Goal: Task Accomplishment & Management: Use online tool/utility

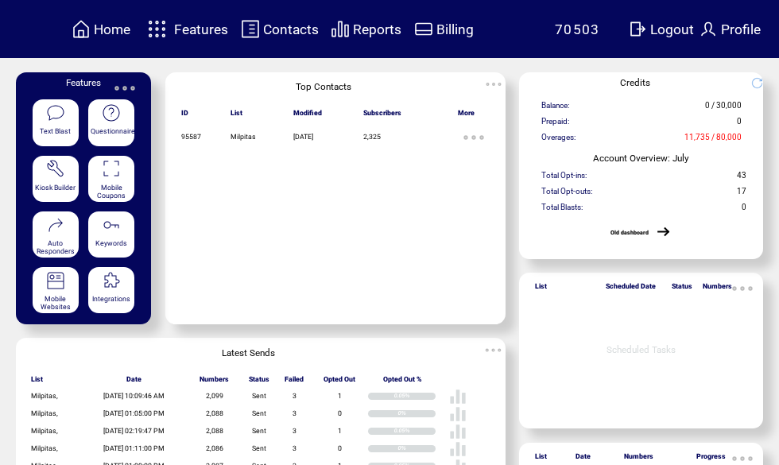
click at [196, 33] on span "Features" at bounding box center [201, 29] width 54 height 16
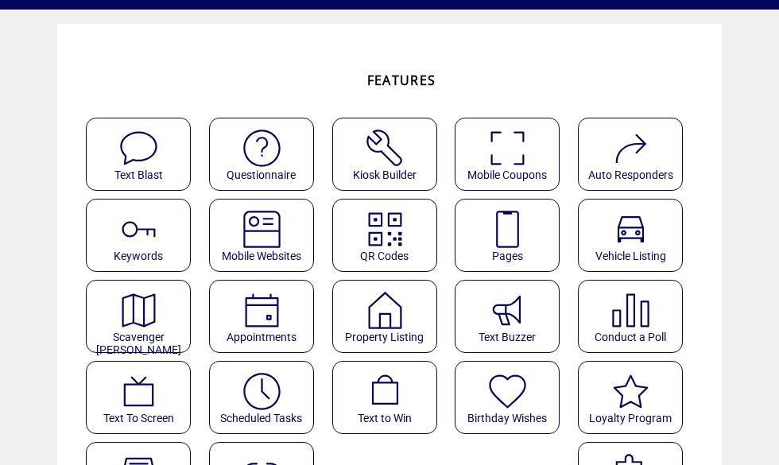
scroll to position [48, 0]
click at [518, 240] on img at bounding box center [507, 229] width 42 height 42
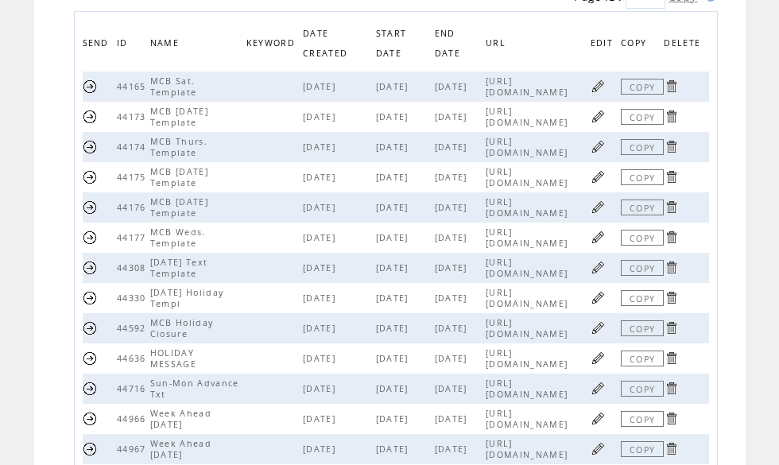
scroll to position [191, 0]
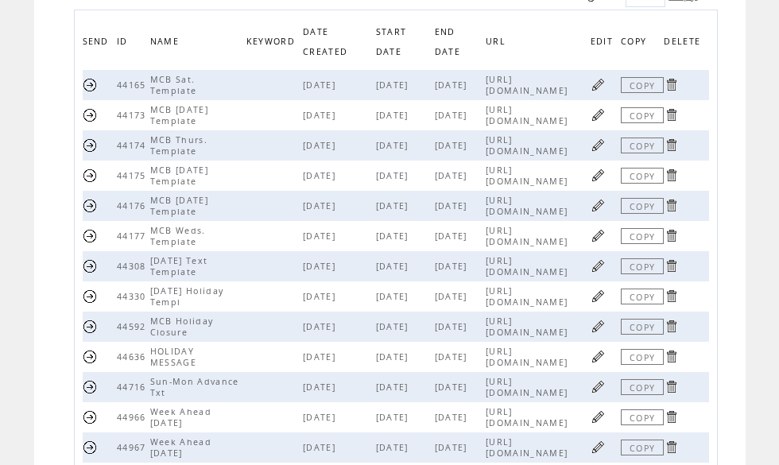
click at [604, 273] on link at bounding box center [597, 265] width 15 height 15
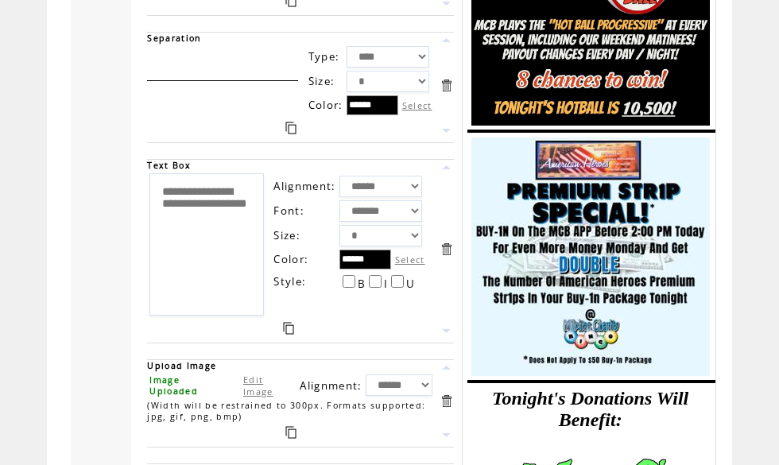
scroll to position [1828, 0]
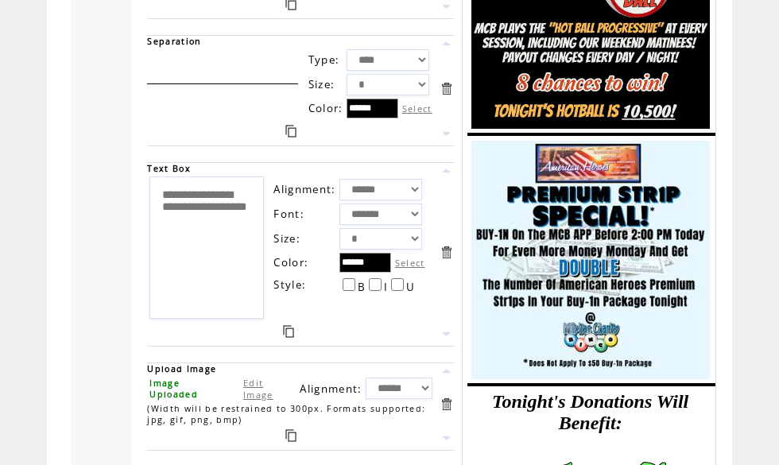
click at [292, 338] on link at bounding box center [288, 331] width 11 height 13
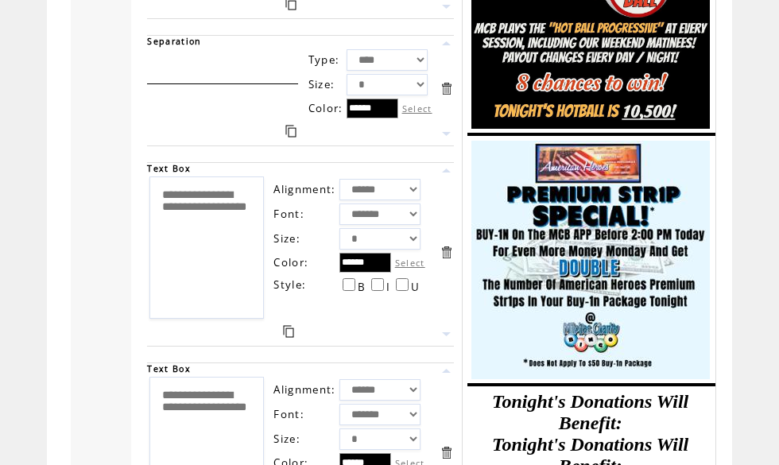
click at [451, 178] on link at bounding box center [446, 170] width 15 height 15
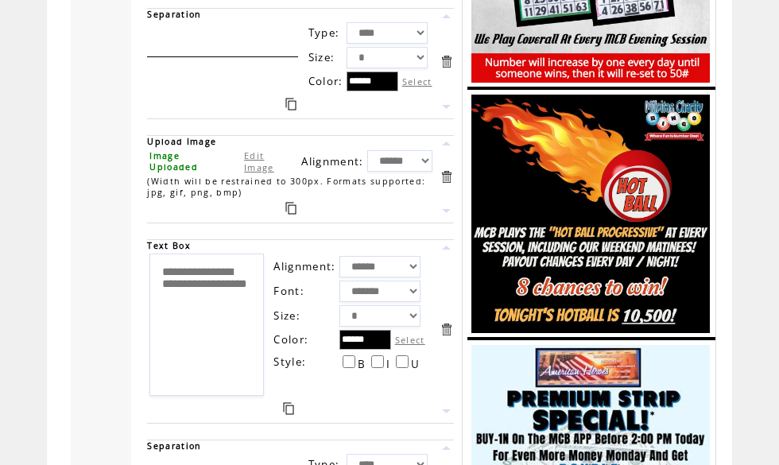
scroll to position [1623, 0]
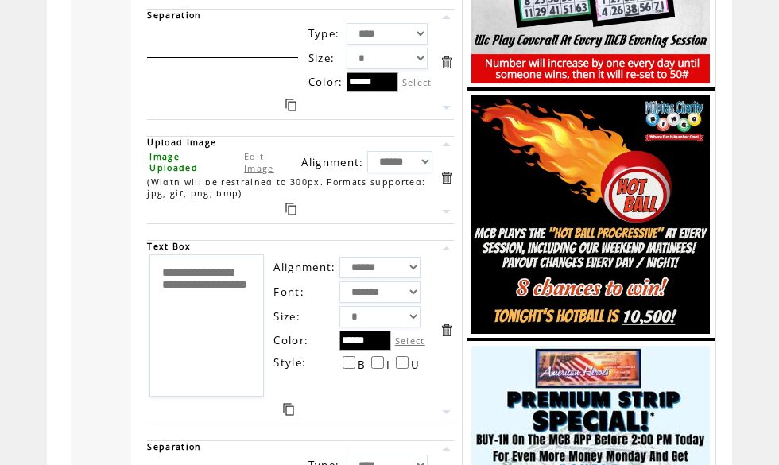
click at [452, 256] on link at bounding box center [446, 248] width 15 height 15
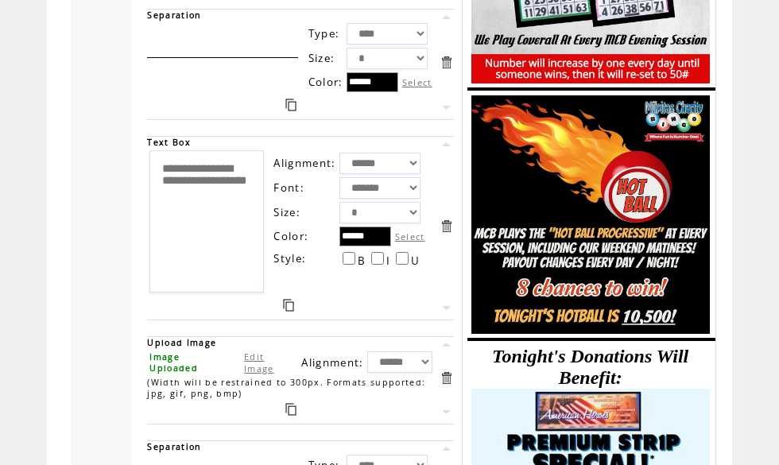
click at [454, 152] on link at bounding box center [446, 144] width 15 height 15
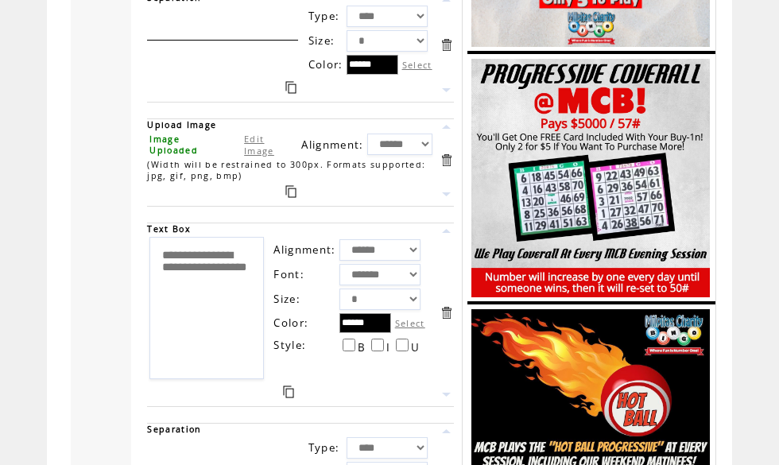
scroll to position [1383, 0]
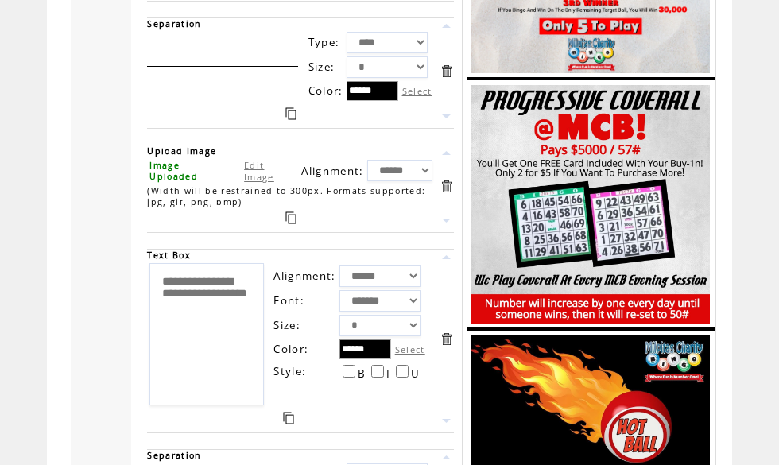
click at [449, 265] on link at bounding box center [446, 257] width 15 height 15
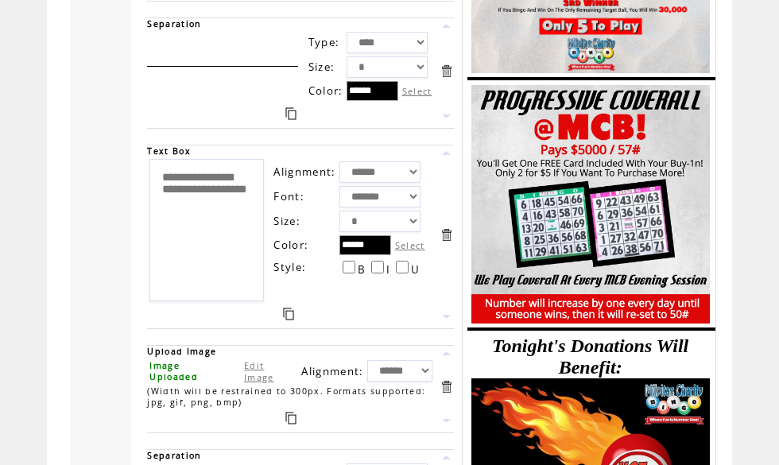
click at [445, 161] on link at bounding box center [446, 152] width 15 height 15
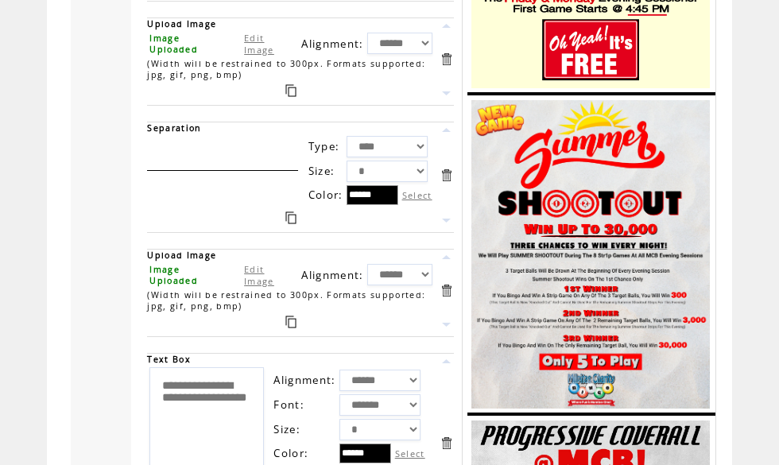
scroll to position [1045, 0]
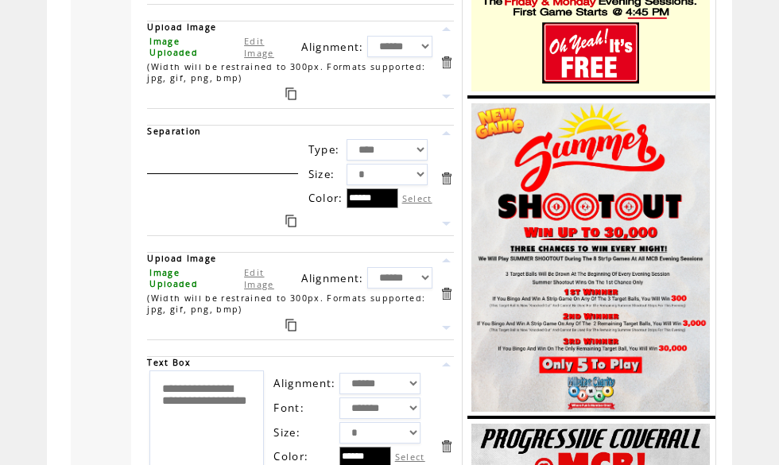
click at [450, 372] on link at bounding box center [446, 364] width 15 height 15
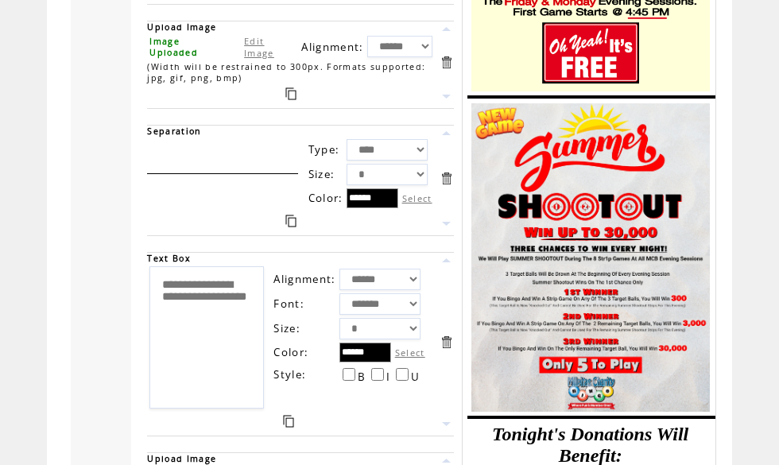
click at [458, 294] on td "**********" at bounding box center [300, 344] width 322 height 200
click at [451, 268] on link at bounding box center [446, 260] width 15 height 15
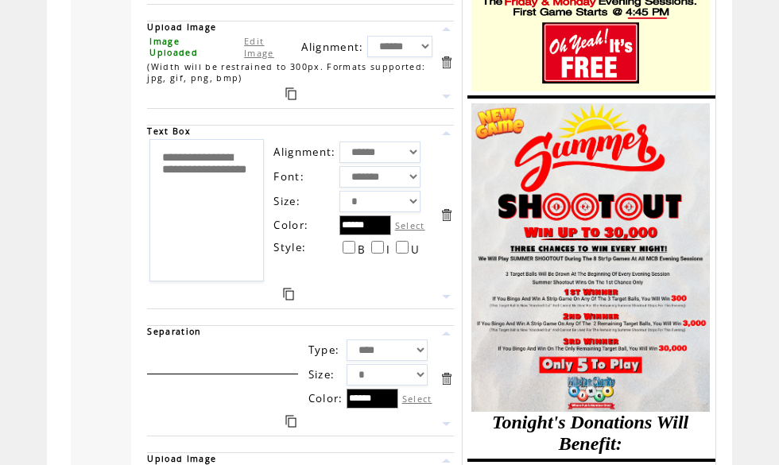
click at [449, 141] on link at bounding box center [446, 133] width 15 height 15
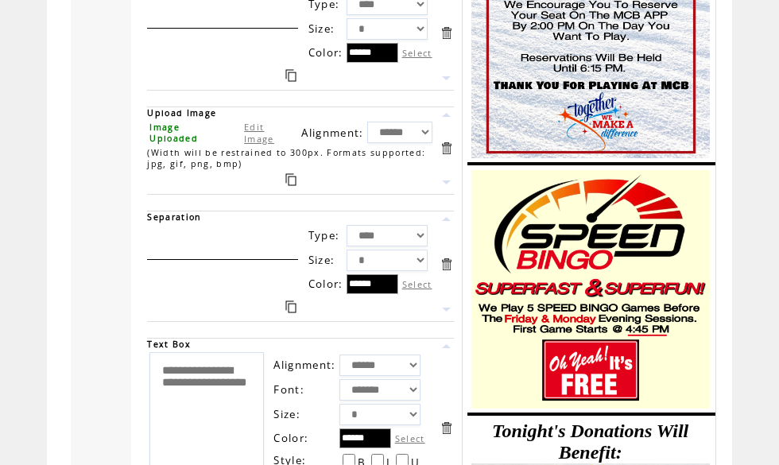
scroll to position [729, 0]
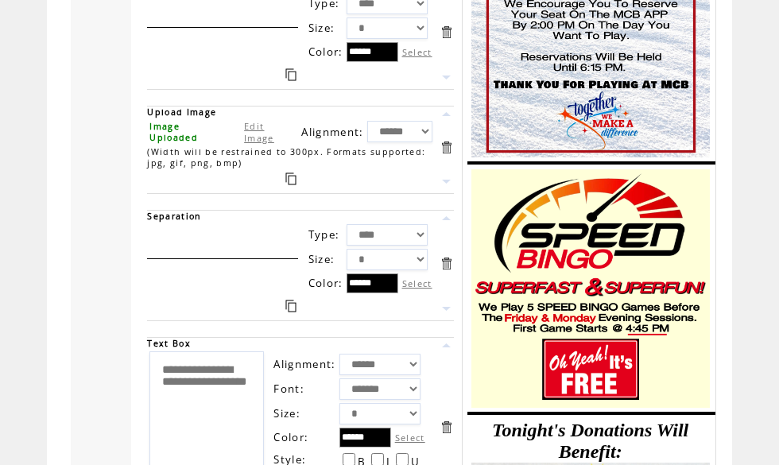
click at [448, 353] on link at bounding box center [446, 345] width 15 height 15
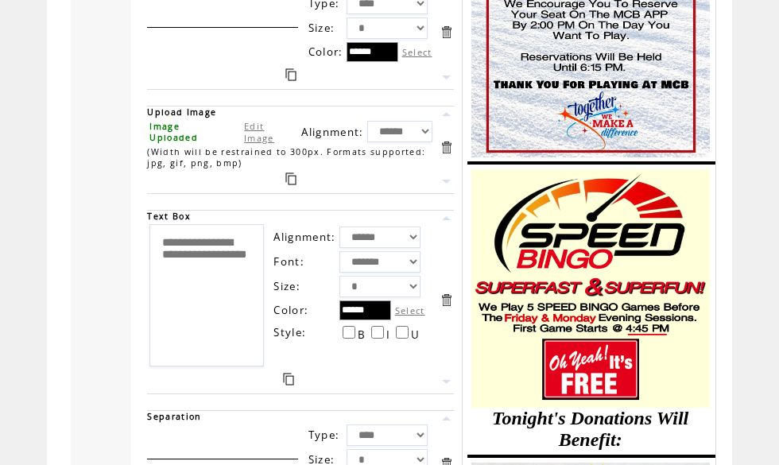
click at [453, 226] on link at bounding box center [446, 218] width 15 height 15
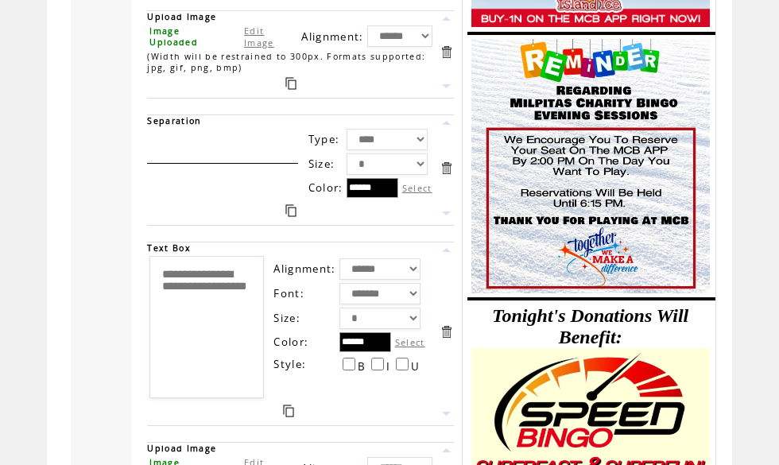
scroll to position [592, 0]
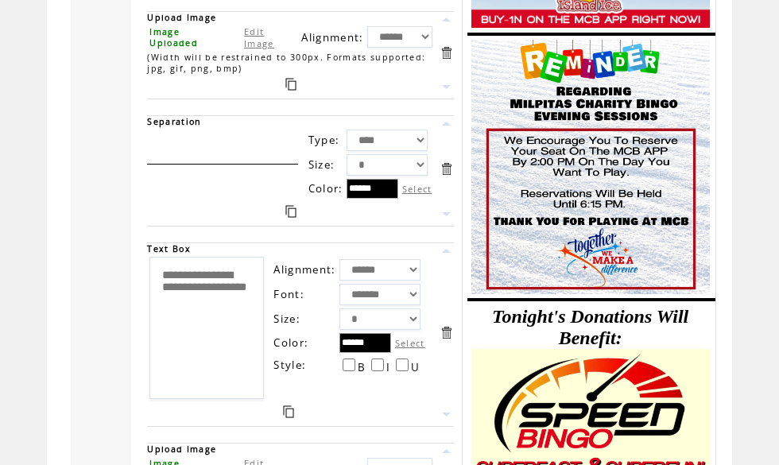
click at [446, 258] on link at bounding box center [446, 250] width 15 height 15
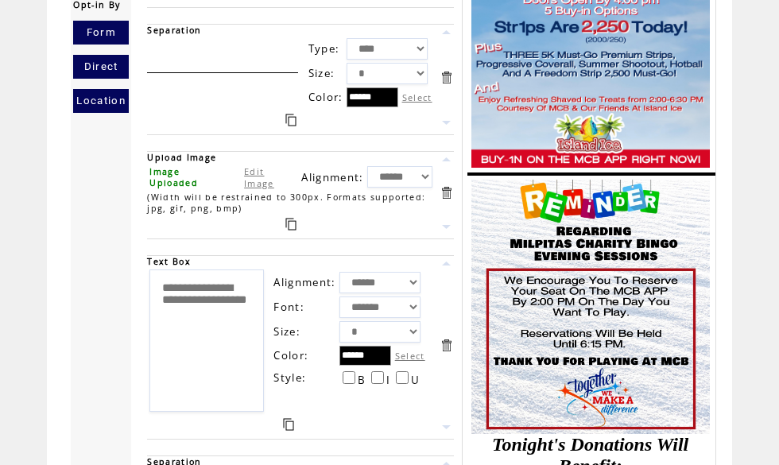
scroll to position [449, 0]
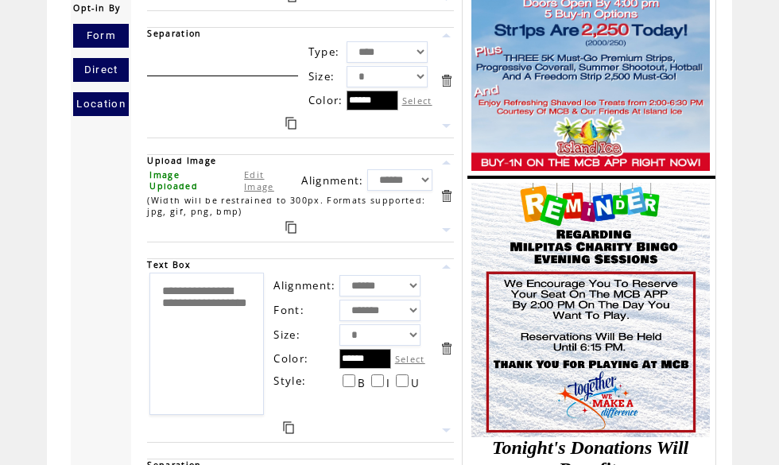
click at [445, 274] on link at bounding box center [446, 266] width 15 height 15
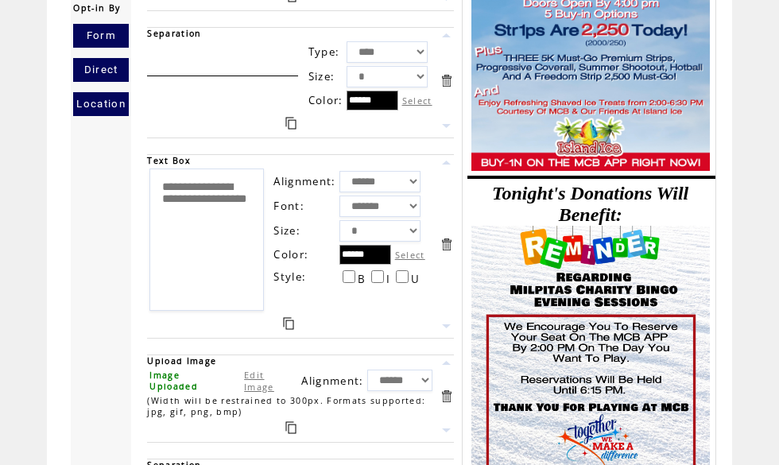
click at [238, 248] on textarea "**********" at bounding box center [206, 239] width 114 height 142
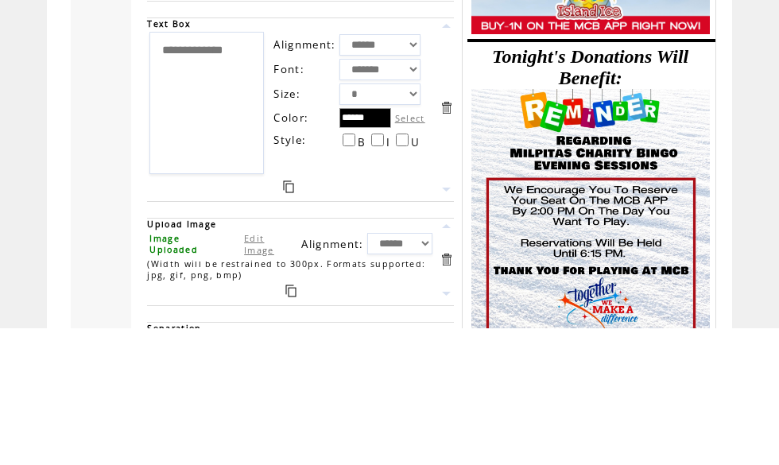
type textarea "**********"
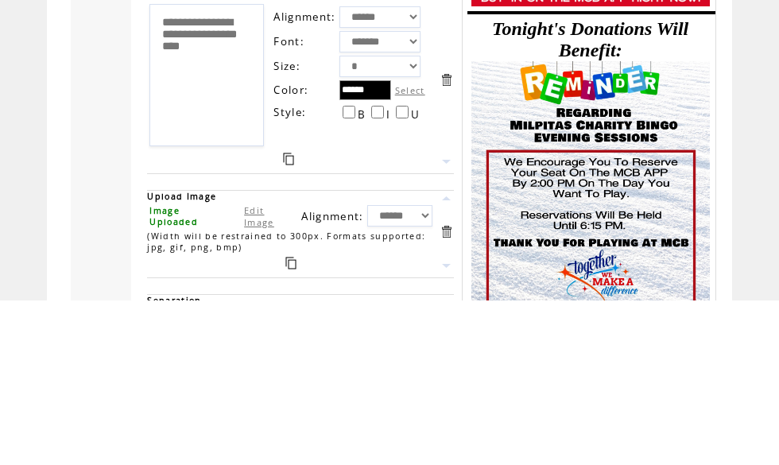
scroll to position [613, 0]
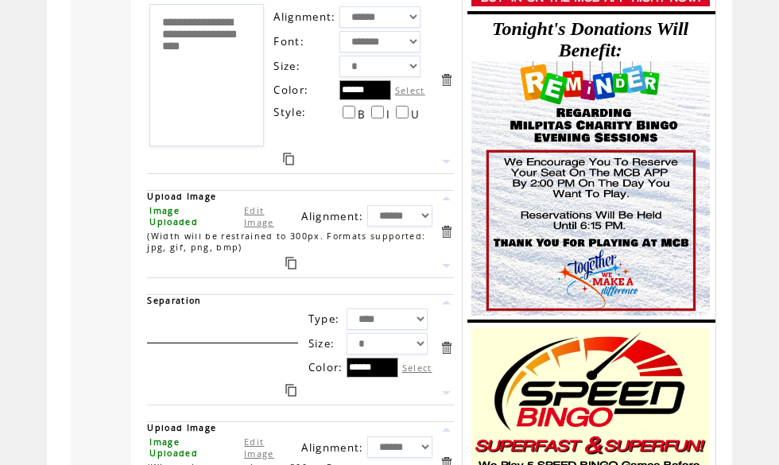
type textarea "**********"
click at [417, 77] on select "* * * * * * *" at bounding box center [379, 66] width 81 height 21
select select "*"
click at [378, 100] on input "******" at bounding box center [365, 90] width 52 height 20
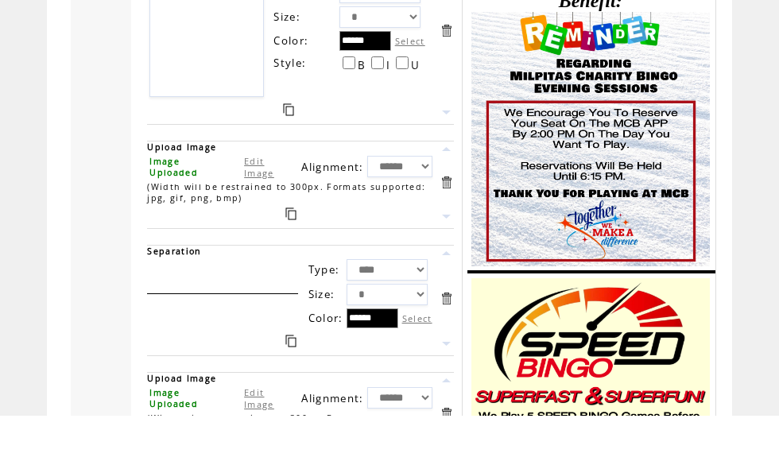
click at [425, 84] on label "Select" at bounding box center [410, 90] width 30 height 12
click at [391, 80] on input "******" at bounding box center [365, 90] width 52 height 20
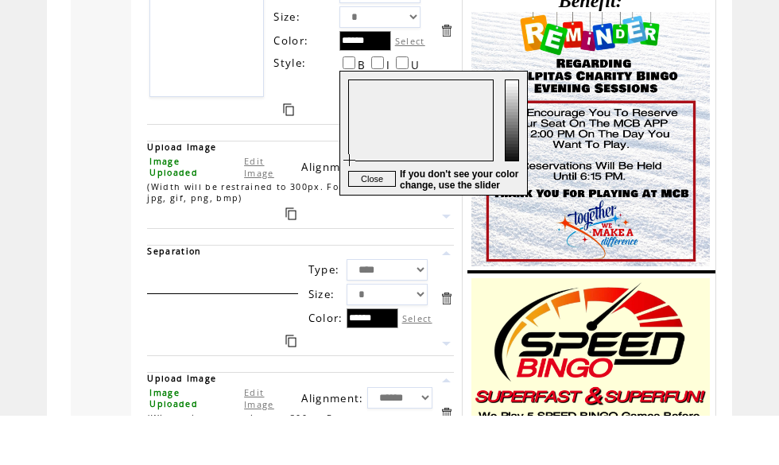
scroll to position [663, 0]
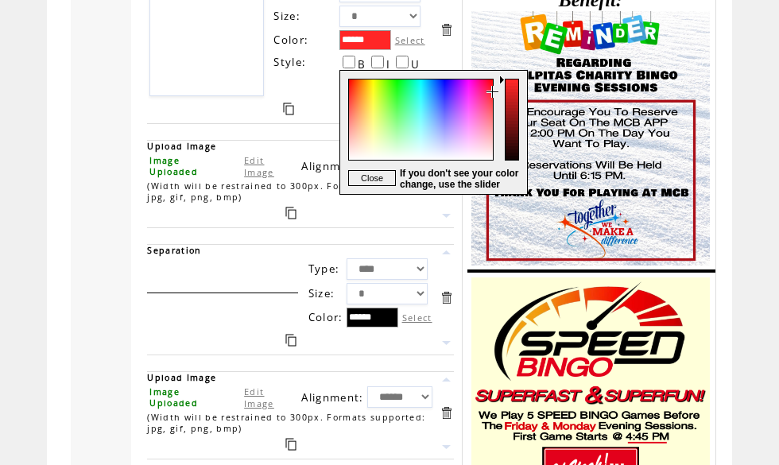
click at [497, 91] on div at bounding box center [419, 132] width 159 height 123
type input "******"
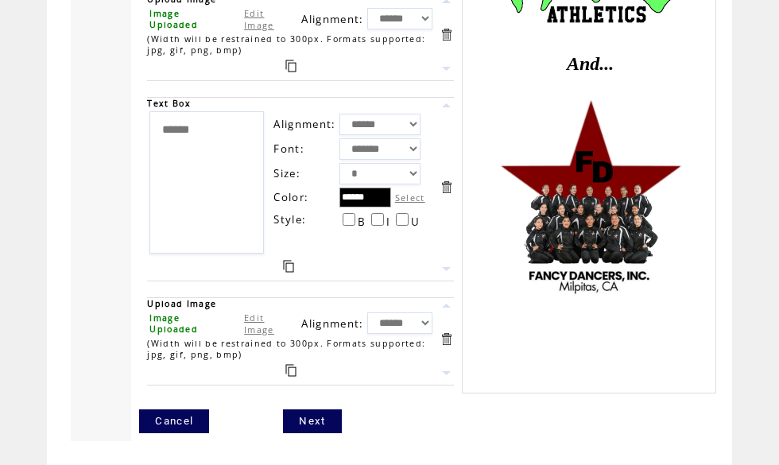
scroll to position [2407, 0]
click at [329, 433] on link "Next" at bounding box center [312, 421] width 58 height 24
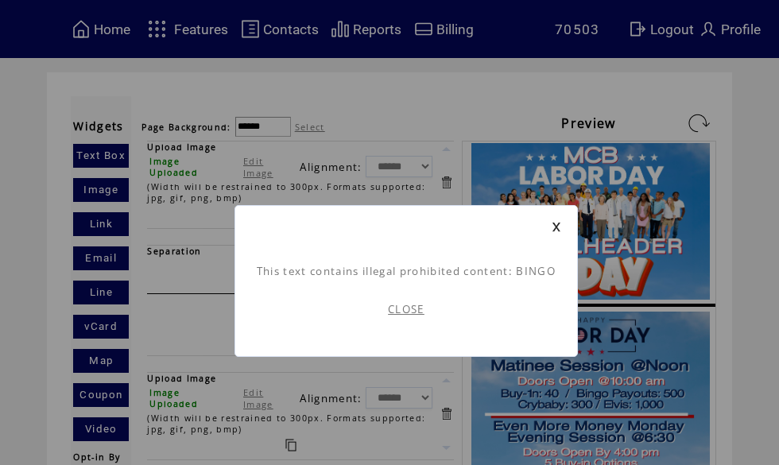
scroll to position [1, 0]
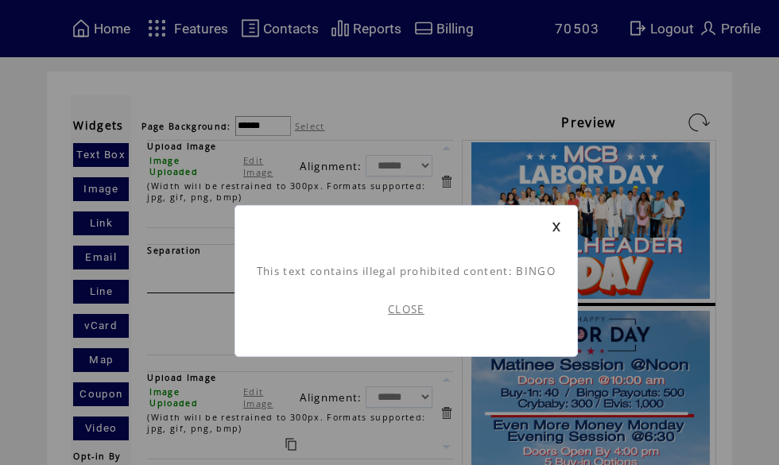
click at [559, 224] on link at bounding box center [556, 227] width 10 height 10
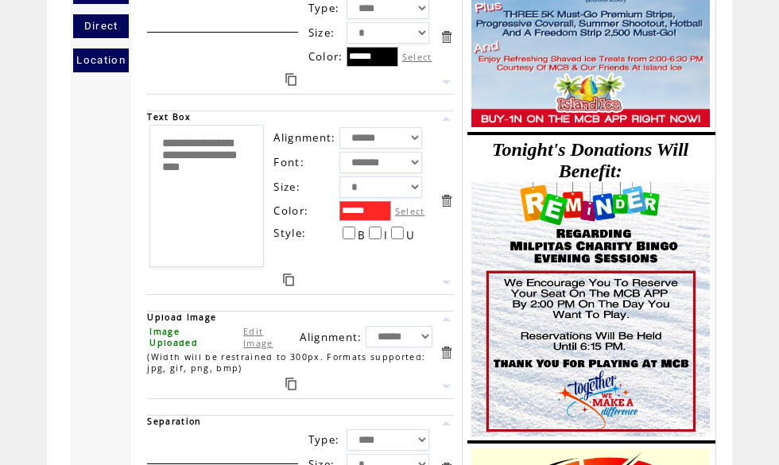
scroll to position [494, 0]
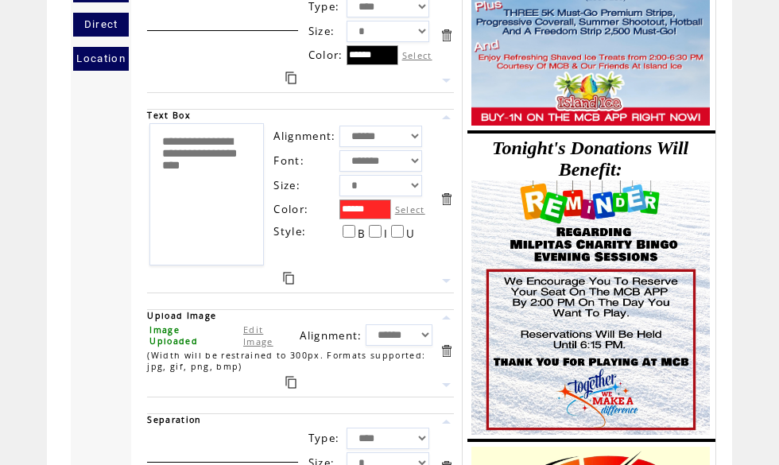
click at [217, 194] on textarea "**********" at bounding box center [206, 194] width 114 height 142
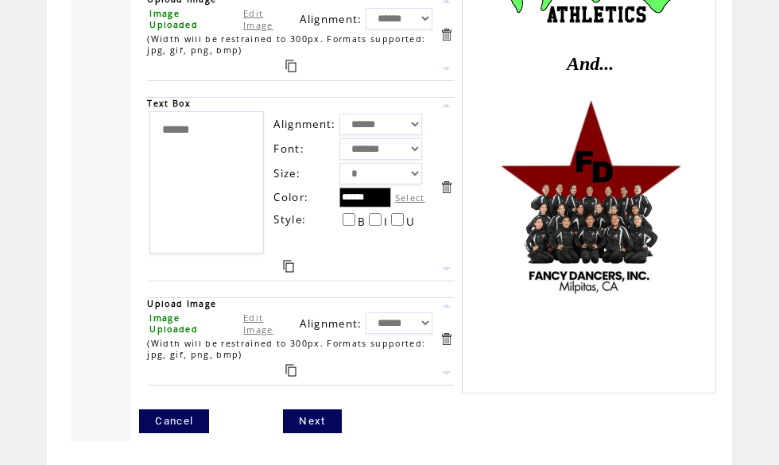
scroll to position [2407, 0]
type textarea "**********"
click at [321, 433] on link "Next" at bounding box center [312, 421] width 58 height 24
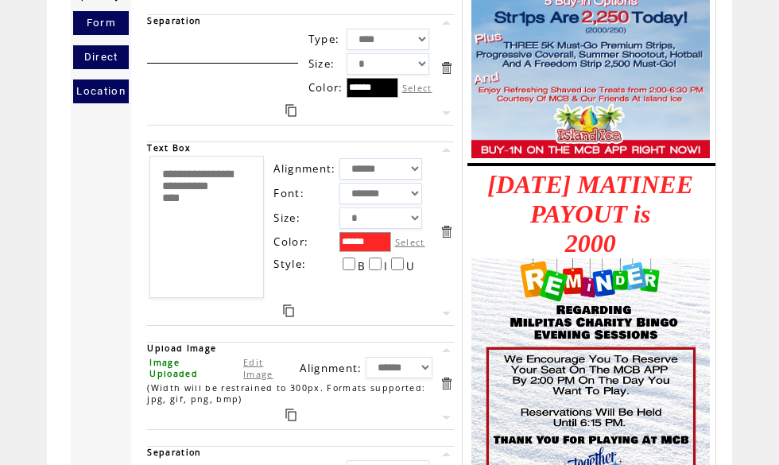
scroll to position [507, 0]
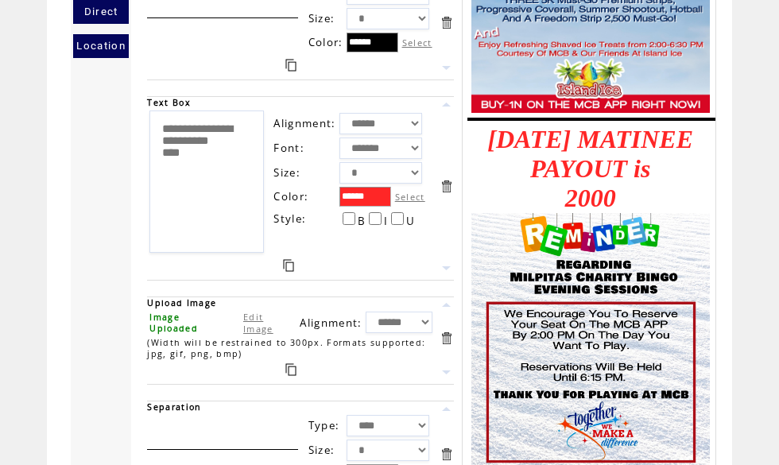
click at [294, 72] on link at bounding box center [290, 65] width 11 height 13
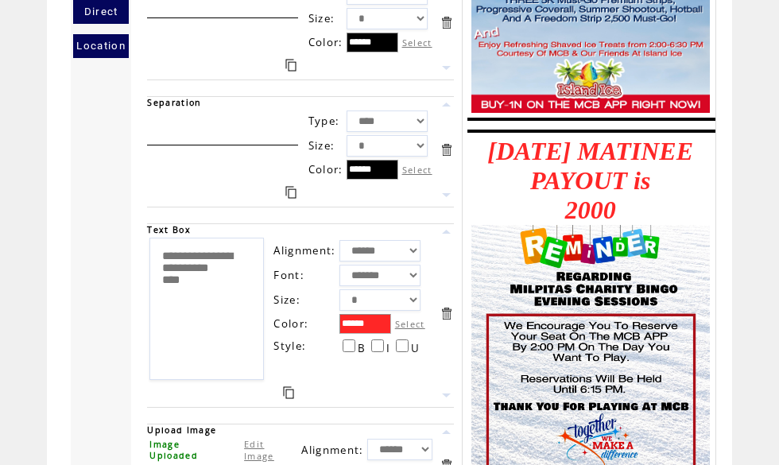
click at [452, 188] on td at bounding box center [446, 149] width 15 height 75
click at [449, 203] on link at bounding box center [446, 195] width 15 height 15
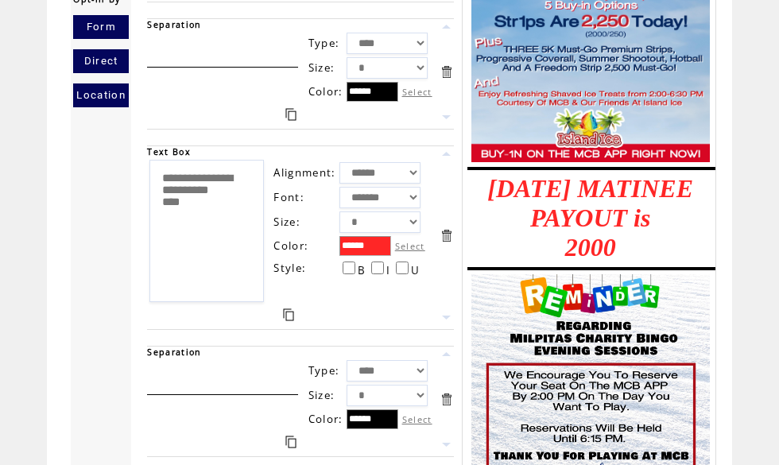
scroll to position [457, 0]
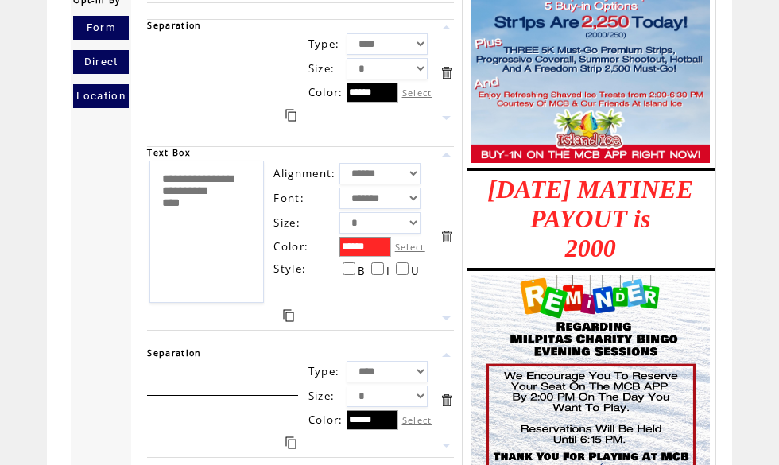
click at [396, 234] on select "* * * * * * *" at bounding box center [379, 222] width 81 height 21
select select "*"
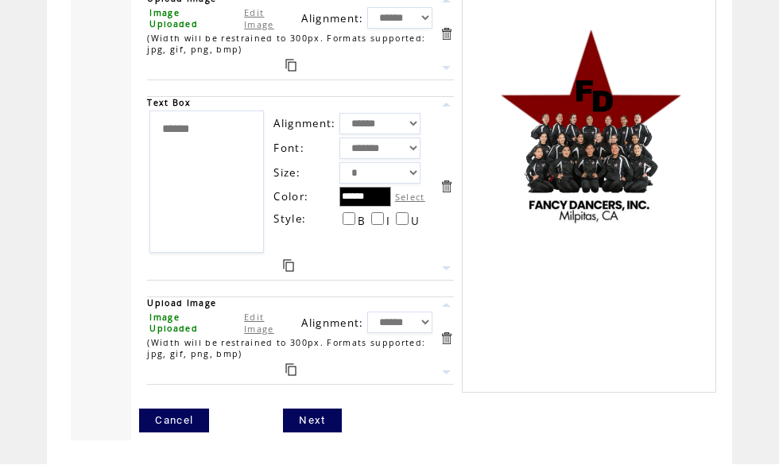
scroll to position [2536, 0]
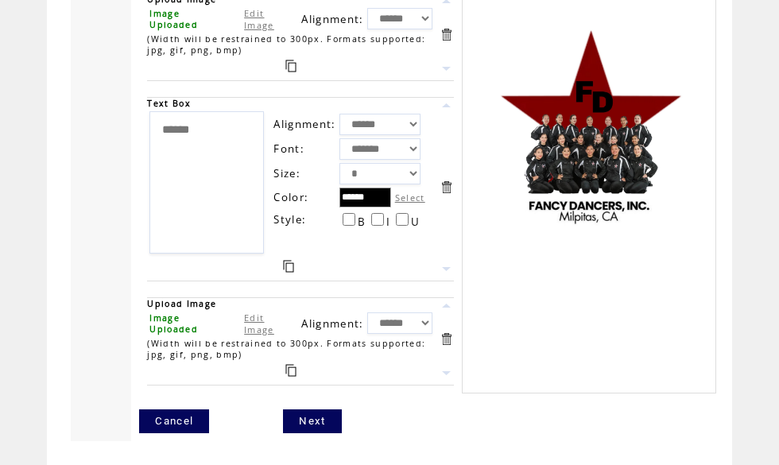
click at [315, 433] on link "Next" at bounding box center [312, 421] width 58 height 24
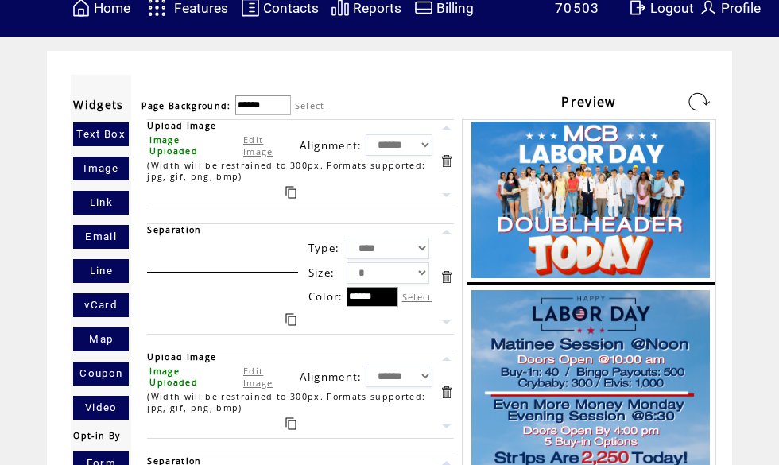
scroll to position [25, 0]
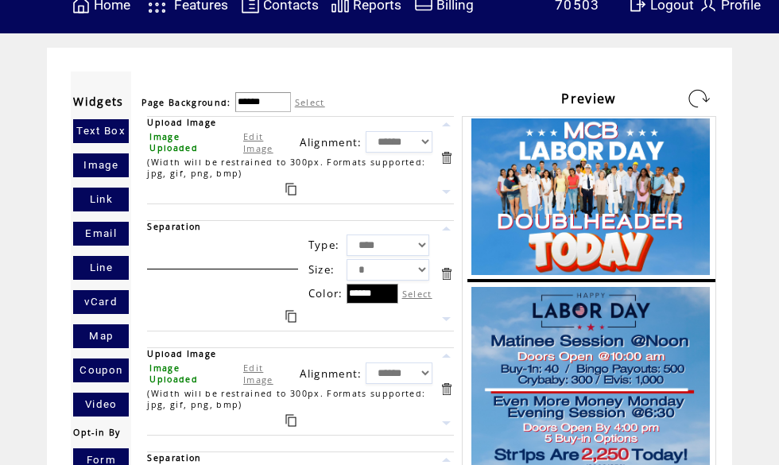
click at [259, 385] on link "Edit Image" at bounding box center [258, 374] width 30 height 24
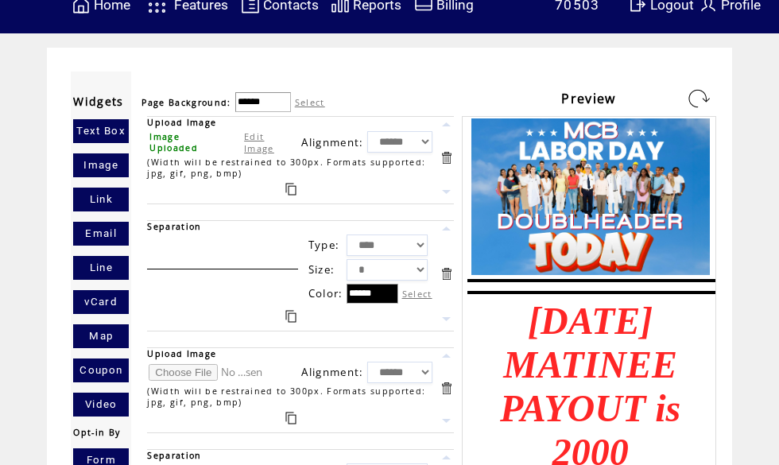
click at [187, 381] on input "file" at bounding box center [208, 372] width 119 height 17
type input "**********"
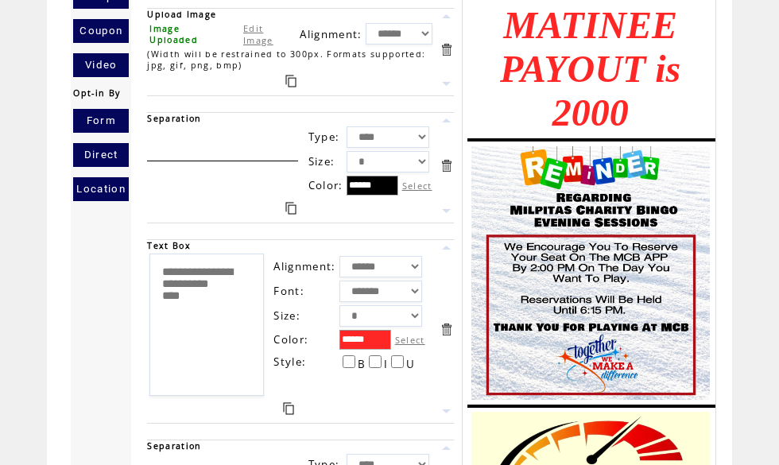
scroll to position [365, 0]
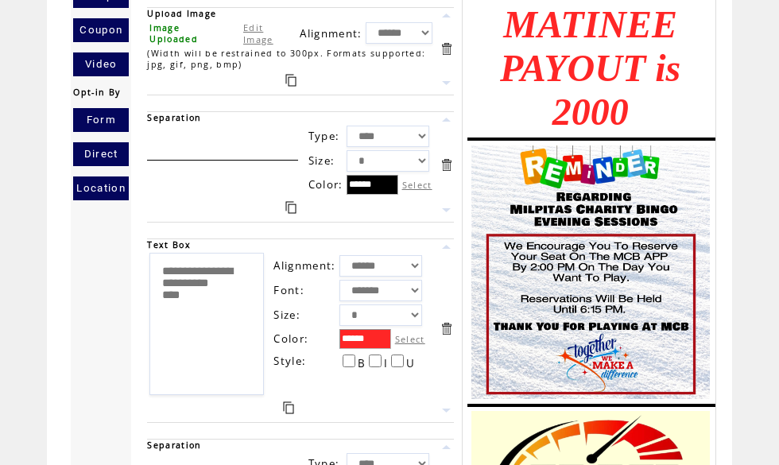
click at [451, 336] on link at bounding box center [446, 328] width 15 height 15
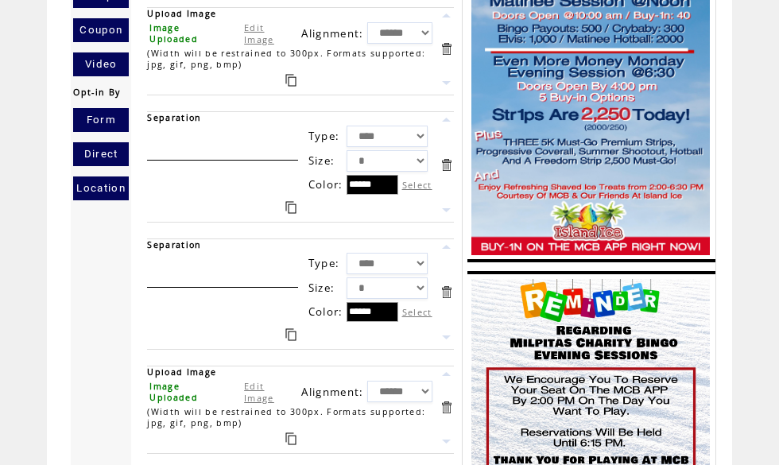
click at [449, 300] on link at bounding box center [446, 291] width 15 height 15
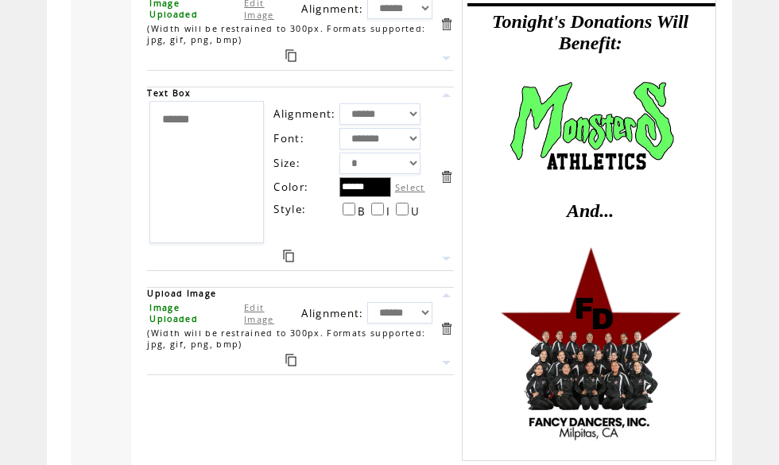
scroll to position [2208, 0]
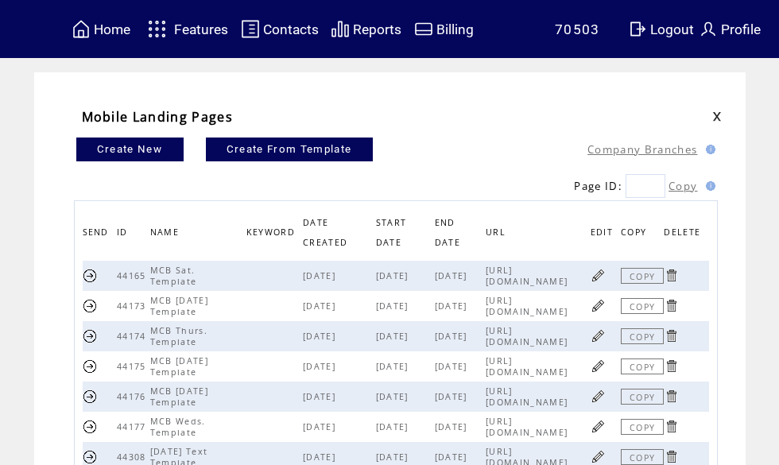
click at [107, 23] on span "Home" at bounding box center [112, 29] width 37 height 16
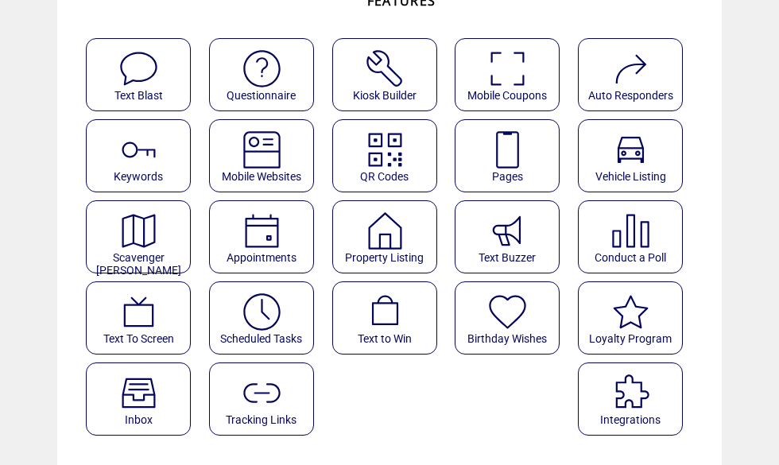
scroll to position [128, 0]
click at [272, 326] on img at bounding box center [262, 312] width 42 height 42
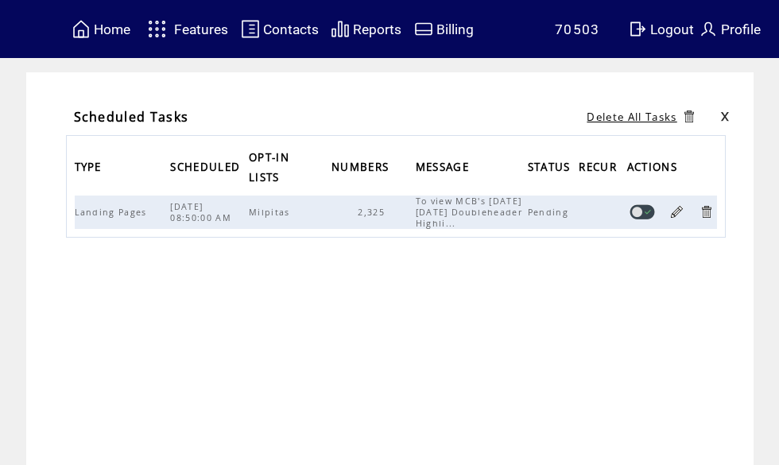
click at [682, 219] on link at bounding box center [676, 211] width 15 height 15
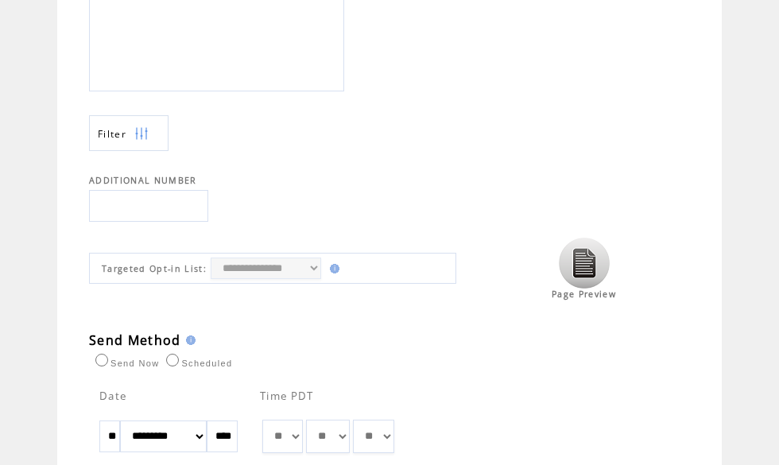
scroll to position [598, 0]
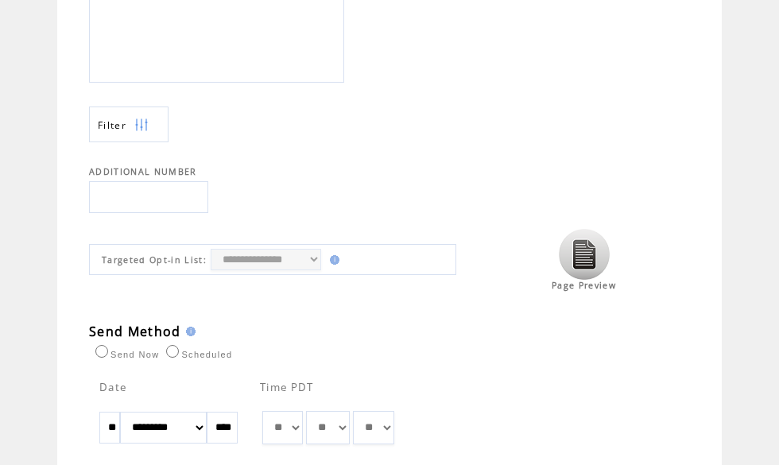
click at [590, 265] on img at bounding box center [584, 254] width 51 height 51
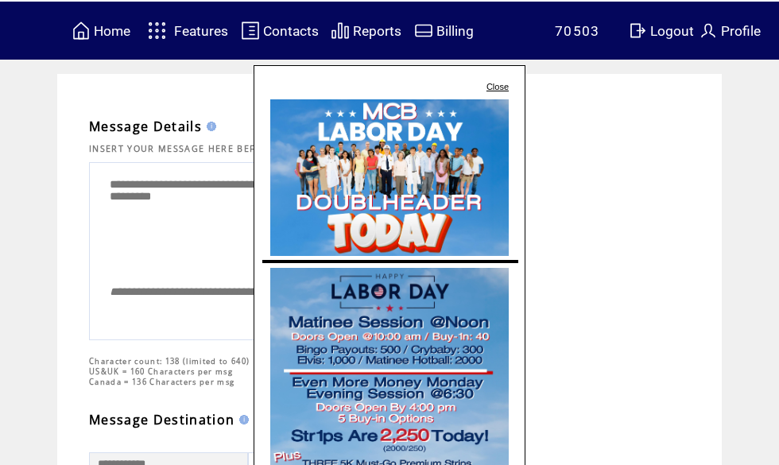
scroll to position [4, 0]
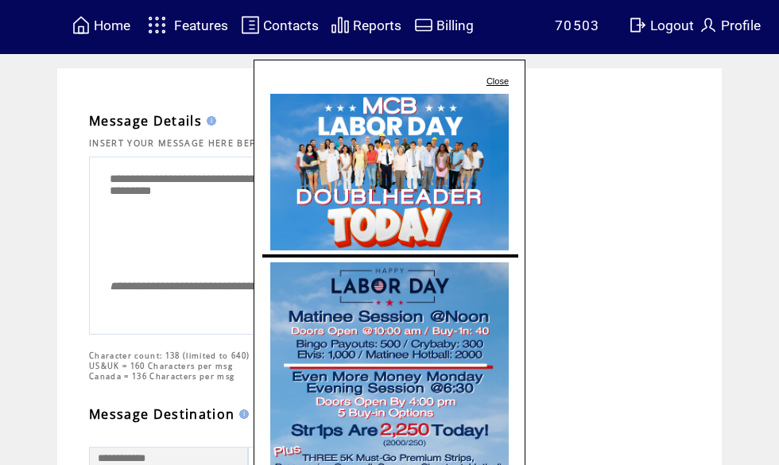
click at [500, 80] on link "Close" at bounding box center [497, 81] width 22 height 10
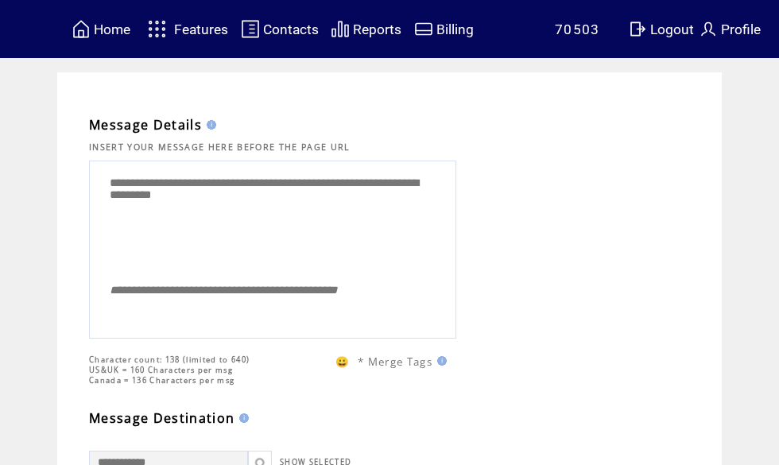
click at [106, 36] on span "Home" at bounding box center [112, 29] width 37 height 16
